Goal: Task Accomplishment & Management: Use online tool/utility

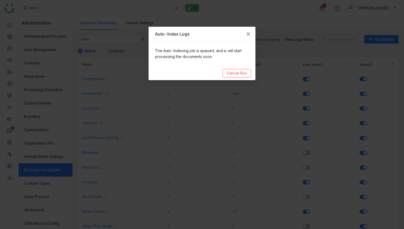
click at [254, 31] on span "Close" at bounding box center [248, 34] width 14 height 14
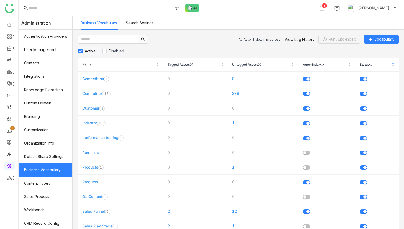
click at [256, 38] on div "Auto-Index in progress" at bounding box center [262, 39] width 37 height 4
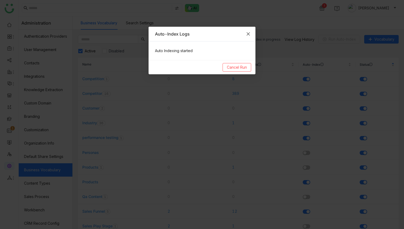
click at [249, 35] on icon "Close" at bounding box center [248, 34] width 4 height 4
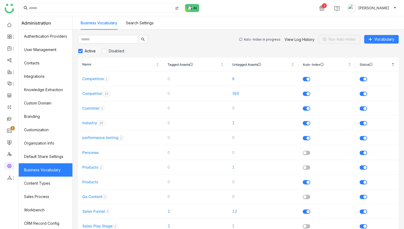
click at [259, 42] on div "Auto-Index in progress View Log History Run Auto-Index Vocabulary" at bounding box center [319, 39] width 160 height 9
click at [260, 38] on div "Auto-Index in progress" at bounding box center [262, 39] width 37 height 4
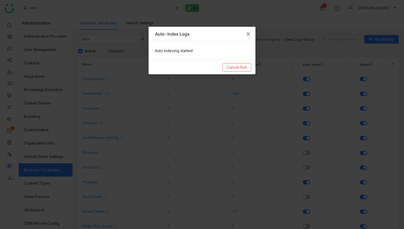
click at [247, 32] on icon "Close" at bounding box center [248, 34] width 4 height 4
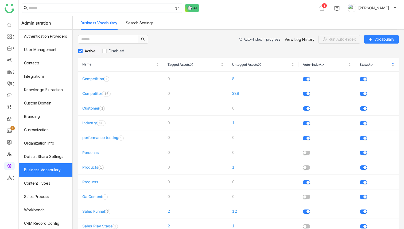
click at [268, 39] on div "Auto-Index in progress" at bounding box center [262, 39] width 37 height 4
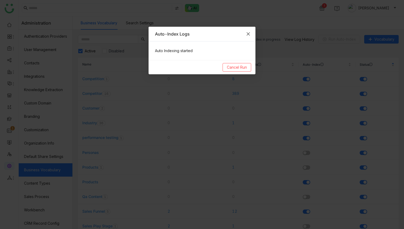
click at [251, 35] on span "Close" at bounding box center [248, 34] width 14 height 14
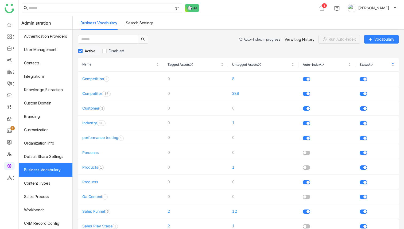
click at [261, 39] on div "Auto-Index in progress" at bounding box center [262, 39] width 37 height 4
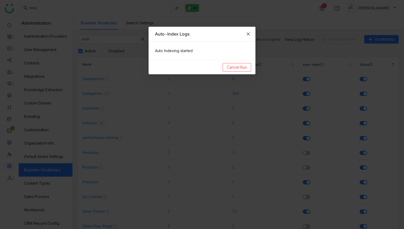
click at [251, 36] on span "Close" at bounding box center [248, 34] width 14 height 14
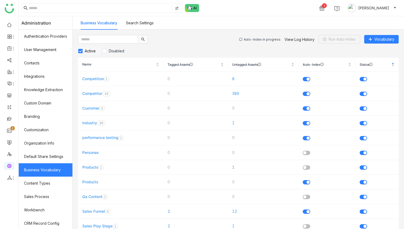
click at [255, 40] on div "Auto-Index in progress" at bounding box center [262, 39] width 37 height 4
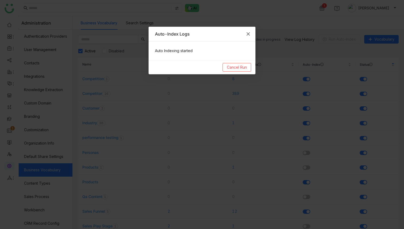
click at [250, 37] on span "Close" at bounding box center [248, 34] width 14 height 14
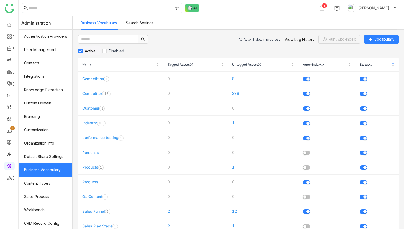
click at [253, 37] on div "Auto-Index in progress View Log History Run Auto-Index Vocabulary" at bounding box center [319, 39] width 160 height 9
click at [253, 38] on div "Auto-Index in progress" at bounding box center [262, 39] width 37 height 4
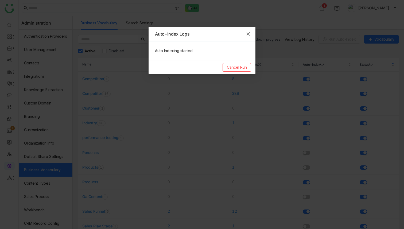
click at [250, 36] on span "Close" at bounding box center [248, 34] width 14 height 14
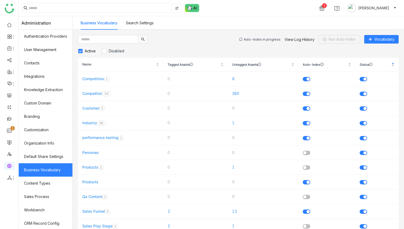
click at [252, 38] on div "Auto-Index in progress" at bounding box center [262, 39] width 37 height 4
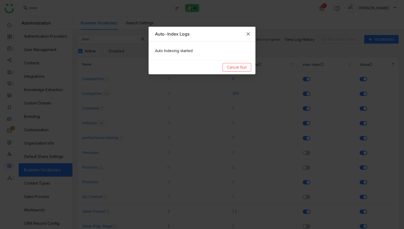
click at [251, 37] on span "Close" at bounding box center [248, 34] width 14 height 14
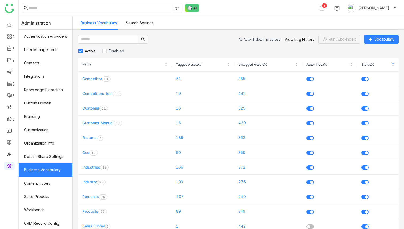
click at [259, 37] on div "Auto-Index in progress View Log History Run Auto-Index Vocabulary" at bounding box center [319, 39] width 160 height 9
click at [260, 41] on div "Auto-Index in progress View Log History Run Auto-Index Vocabulary" at bounding box center [319, 39] width 160 height 9
click at [259, 39] on div "Auto-Index in progress" at bounding box center [262, 39] width 37 height 4
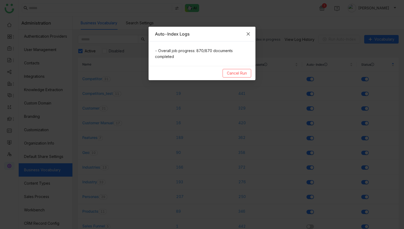
click at [249, 36] on icon "Close" at bounding box center [248, 34] width 4 height 4
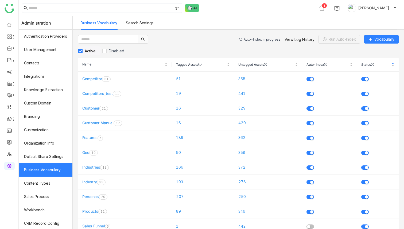
click at [257, 41] on div "Auto-Index in progress" at bounding box center [262, 39] width 37 height 4
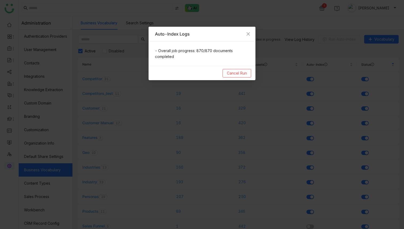
click at [256, 39] on nz-modal-container "Auto-Index Logs - Overall job progress: 870/870 documents completed Cancel Run" at bounding box center [202, 114] width 404 height 229
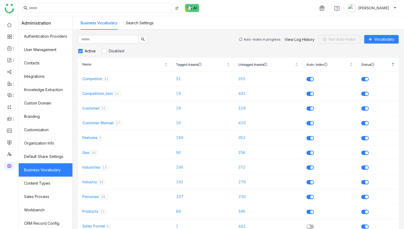
click at [271, 39] on div "Auto-Index in progress" at bounding box center [262, 39] width 37 height 4
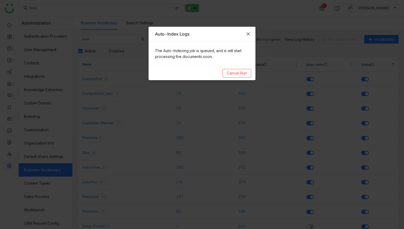
click at [248, 33] on icon "Close" at bounding box center [248, 34] width 4 height 4
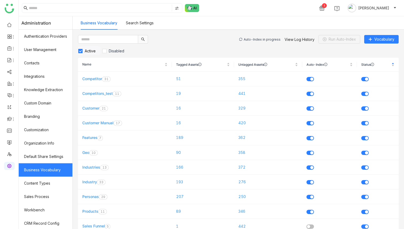
click at [258, 40] on div "Auto-Index in progress" at bounding box center [262, 39] width 37 height 4
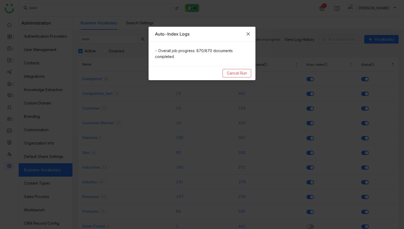
click at [249, 34] on icon "Close" at bounding box center [248, 33] width 3 height 3
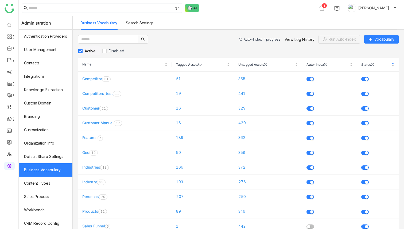
click at [261, 38] on div "Auto-Index in progress" at bounding box center [262, 39] width 37 height 4
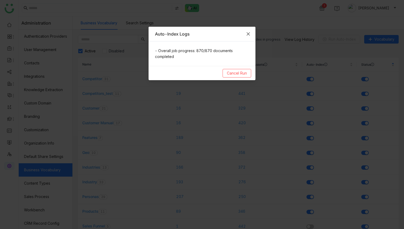
click at [249, 33] on icon "Close" at bounding box center [248, 34] width 4 height 4
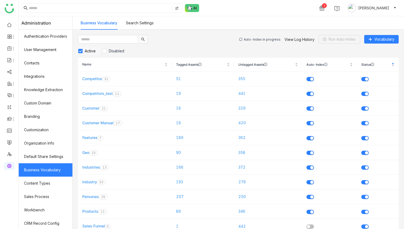
click at [256, 40] on div "Auto-Index in progress" at bounding box center [262, 39] width 37 height 4
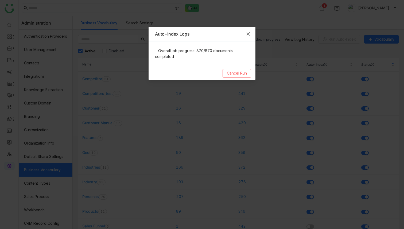
click at [247, 34] on icon "Close" at bounding box center [248, 34] width 4 height 4
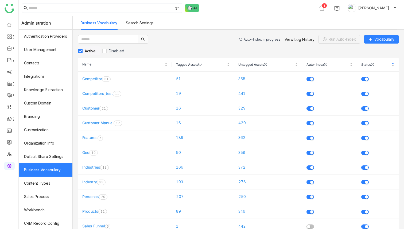
click at [257, 36] on div "Auto-Index in progress View Log History Run Auto-Index Vocabulary" at bounding box center [319, 39] width 160 height 9
click at [257, 41] on div "Auto-Index in progress" at bounding box center [262, 39] width 37 height 4
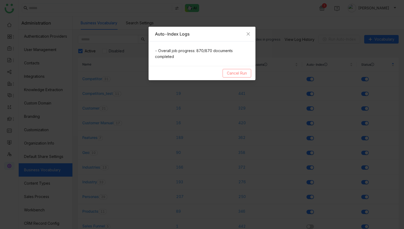
click at [237, 74] on span "Cancel Run" at bounding box center [237, 73] width 20 height 6
